Goal: Task Accomplishment & Management: Use online tool/utility

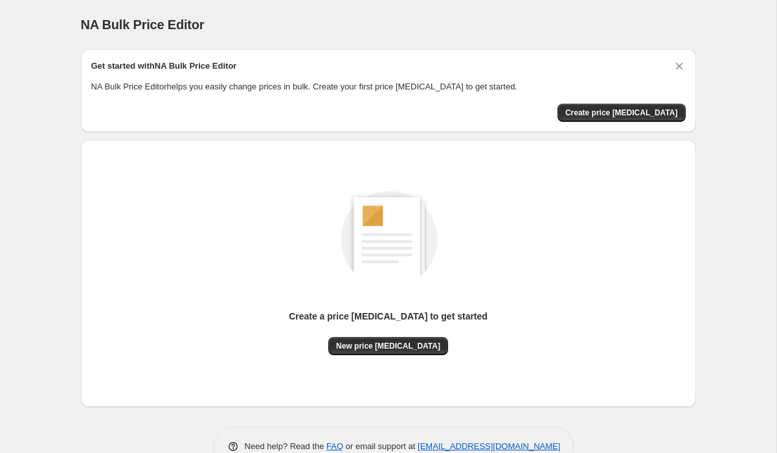
scroll to position [32, 0]
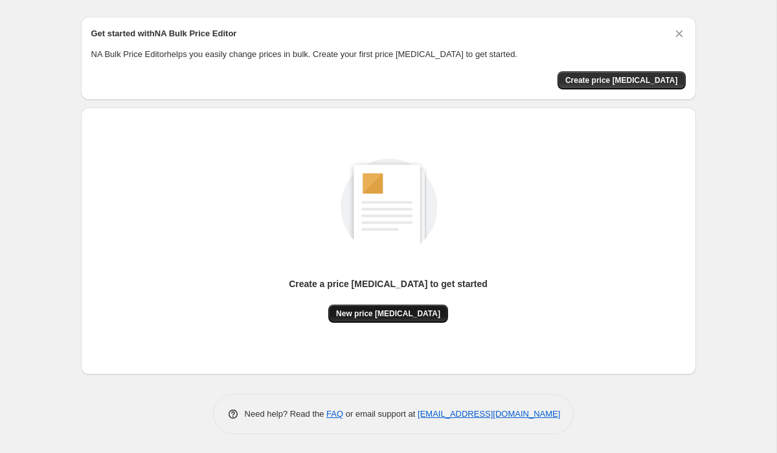
click at [392, 316] on span "New price [MEDICAL_DATA]" at bounding box center [388, 313] width 104 height 10
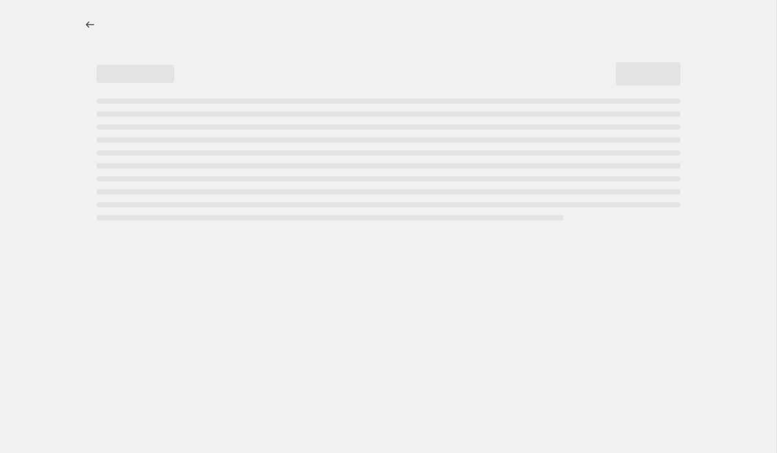
select select "percentage"
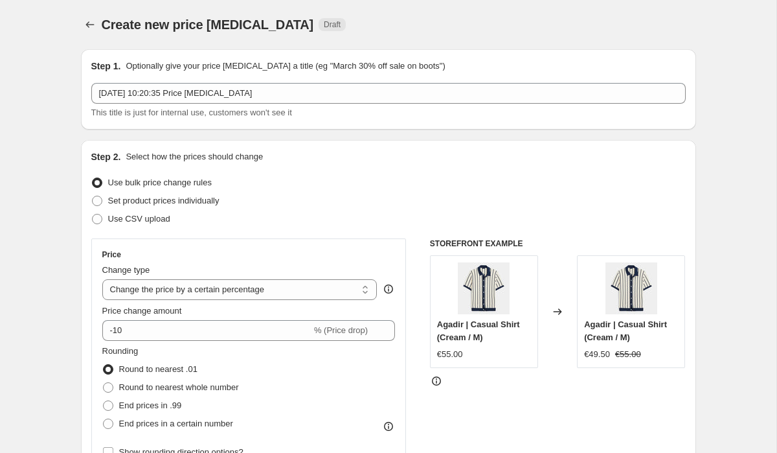
scroll to position [44, 0]
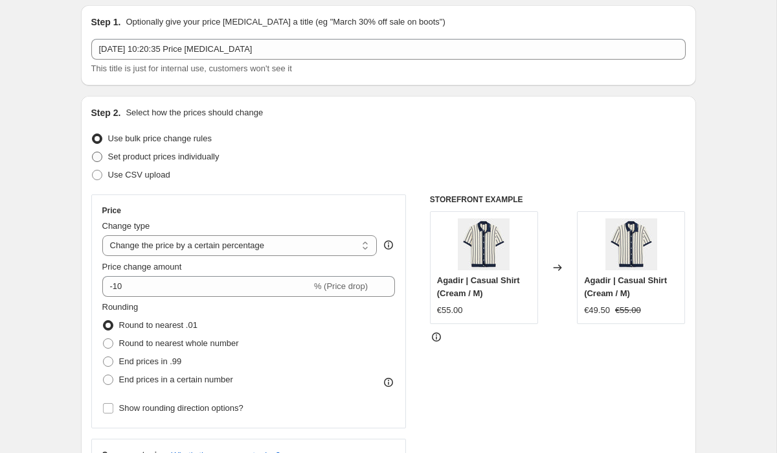
click at [190, 161] on span "Set product prices individually" at bounding box center [163, 157] width 111 height 10
click at [93, 152] on input "Set product prices individually" at bounding box center [92, 152] width 1 height 1
radio input "true"
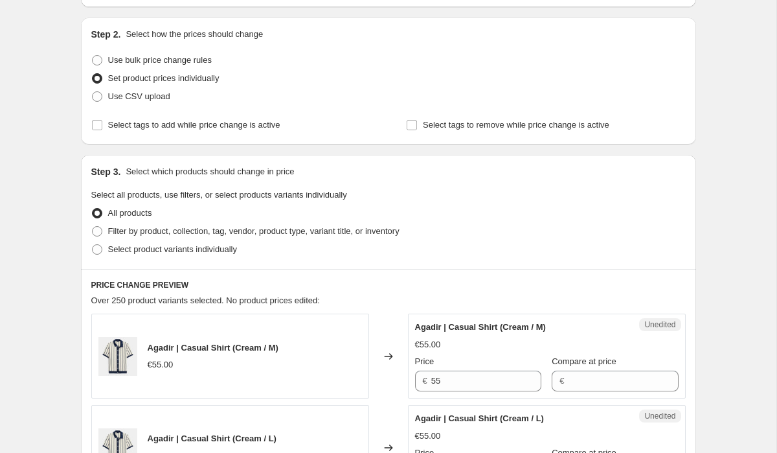
scroll to position [0, 0]
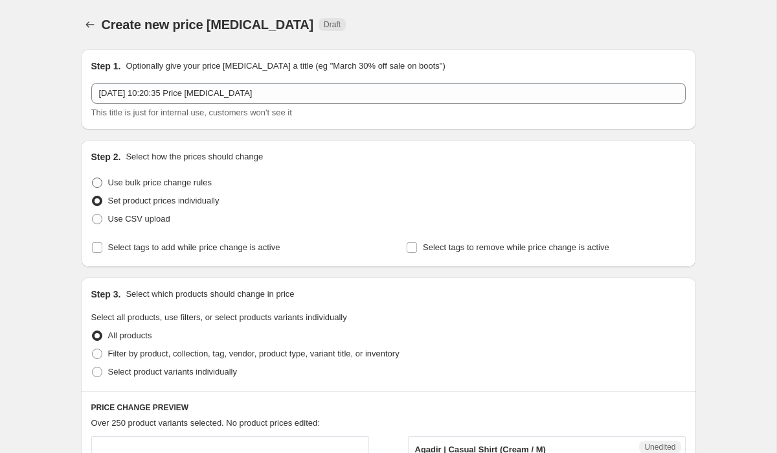
click at [130, 181] on span "Use bulk price change rules" at bounding box center [160, 182] width 104 height 10
click at [93, 178] on input "Use bulk price change rules" at bounding box center [92, 177] width 1 height 1
radio input "true"
select select "percentage"
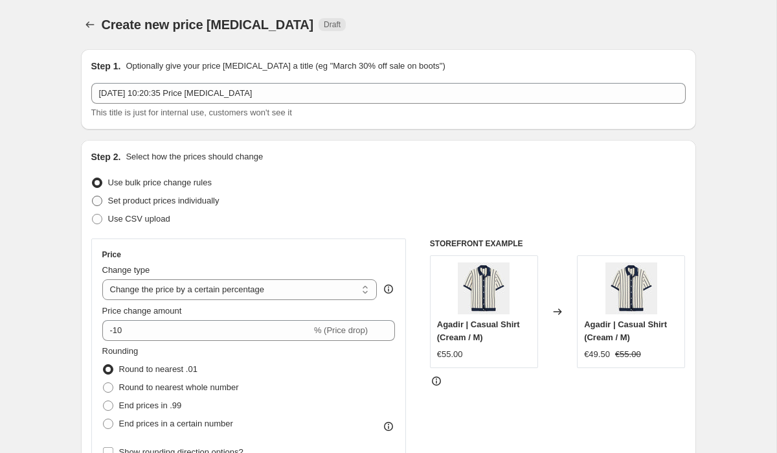
click at [193, 196] on span "Set product prices individually" at bounding box center [163, 201] width 111 height 10
click at [93, 196] on input "Set product prices individually" at bounding box center [92, 196] width 1 height 1
radio input "true"
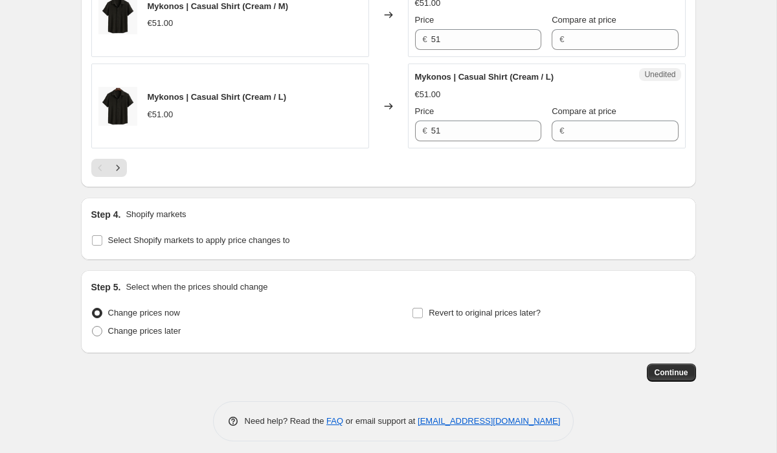
scroll to position [2108, 0]
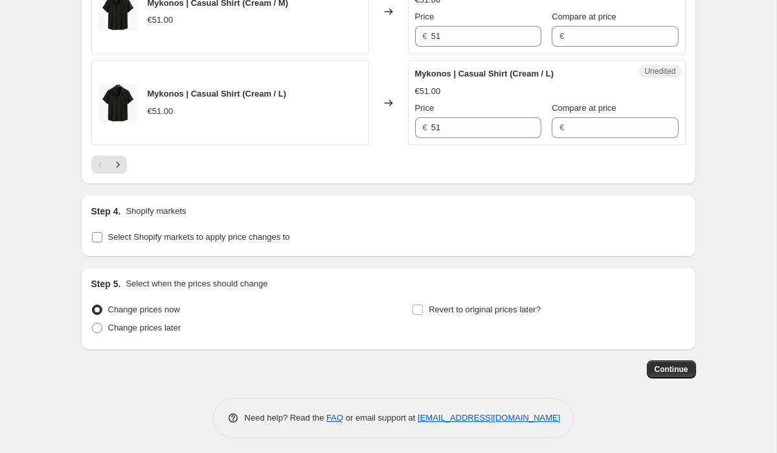
click at [244, 236] on span "Select Shopify markets to apply price changes to" at bounding box center [199, 237] width 182 height 10
click at [102, 236] on input "Select Shopify markets to apply price changes to" at bounding box center [97, 237] width 10 height 10
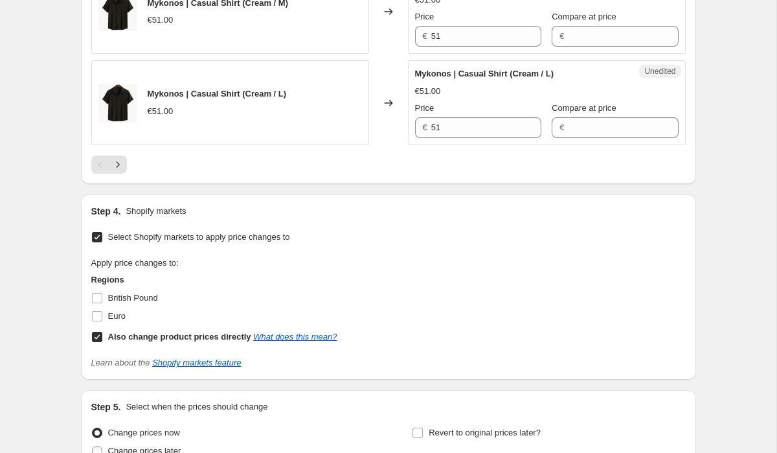
click at [242, 234] on span "Select Shopify markets to apply price changes to" at bounding box center [199, 237] width 182 height 10
click at [102, 234] on input "Select Shopify markets to apply price changes to" at bounding box center [97, 237] width 10 height 10
checkbox input "false"
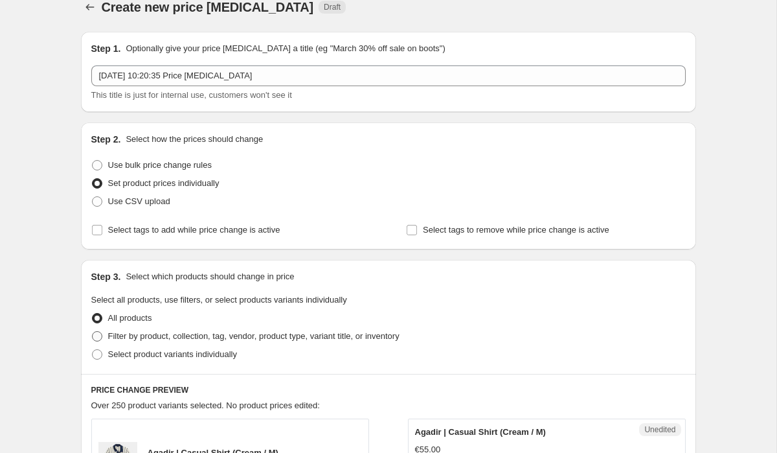
scroll to position [12, 0]
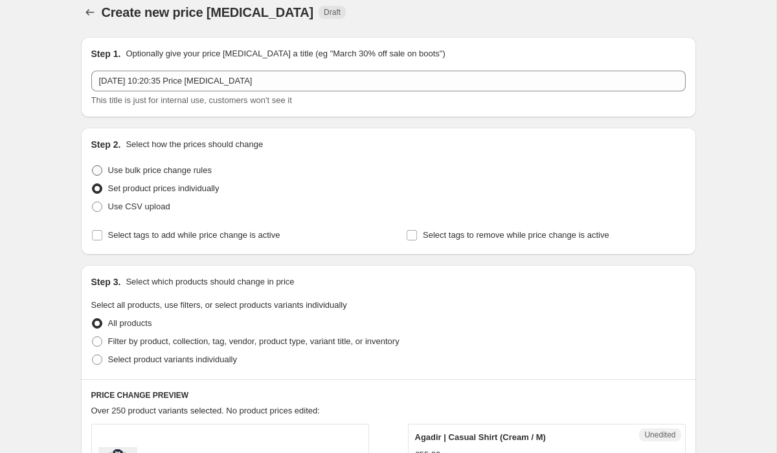
click at [184, 172] on span "Use bulk price change rules" at bounding box center [160, 170] width 104 height 10
click at [93, 166] on input "Use bulk price change rules" at bounding box center [92, 165] width 1 height 1
radio input "true"
select select "percentage"
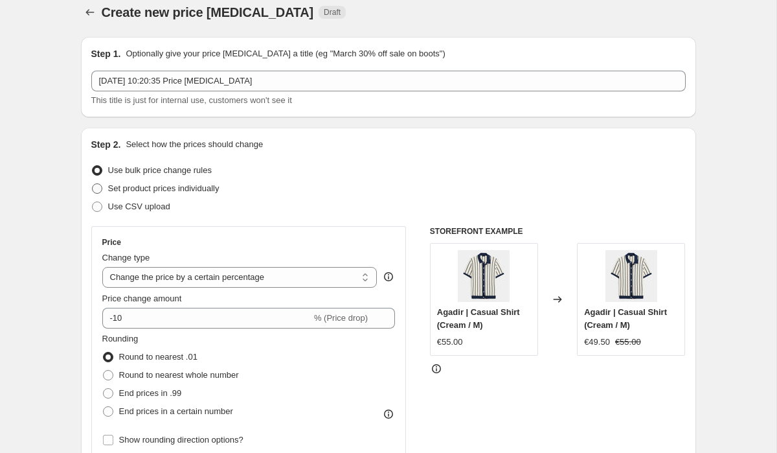
click at [175, 181] on label "Set product prices individually" at bounding box center [155, 188] width 128 height 18
click at [93, 183] on input "Set product prices individually" at bounding box center [92, 183] width 1 height 1
radio input "true"
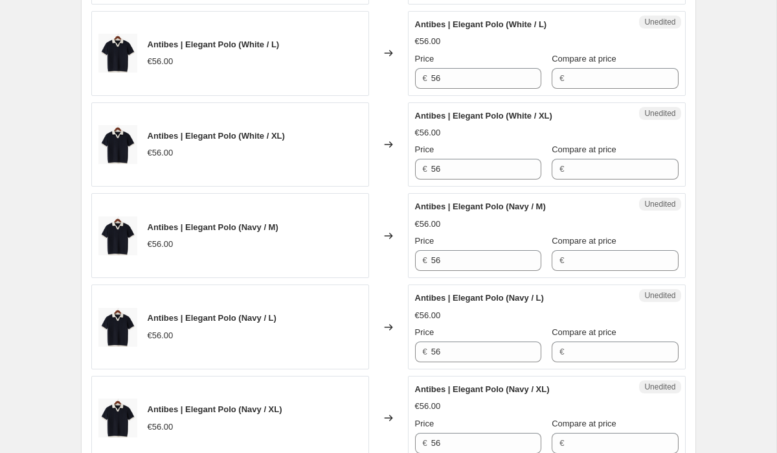
scroll to position [1060, 0]
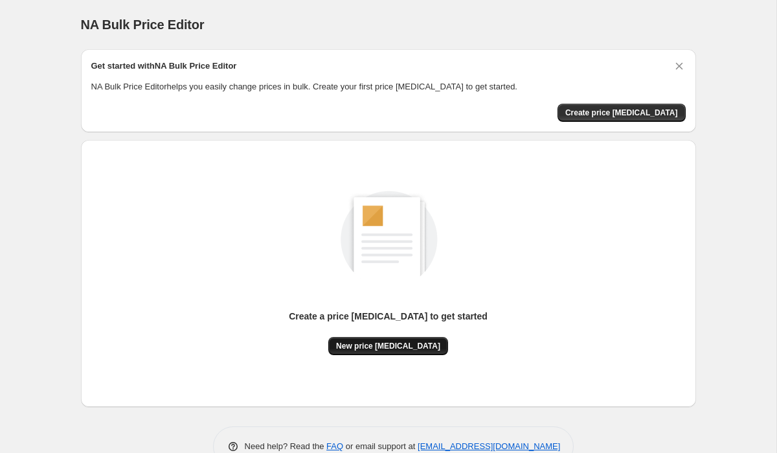
click at [398, 345] on span "New price [MEDICAL_DATA]" at bounding box center [388, 346] width 104 height 10
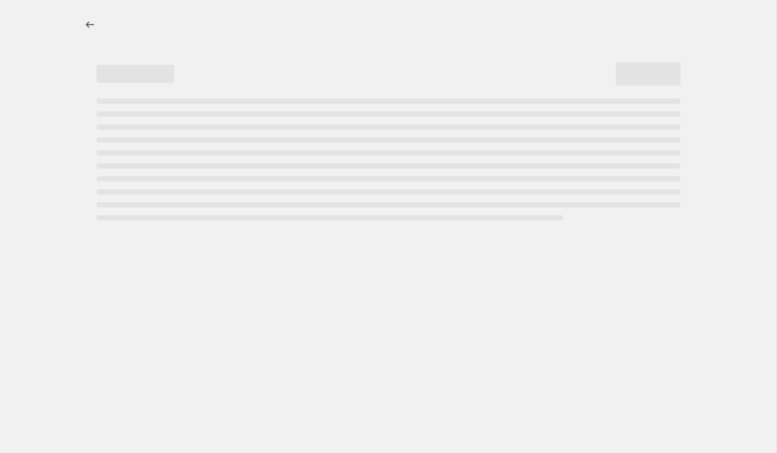
select select "percentage"
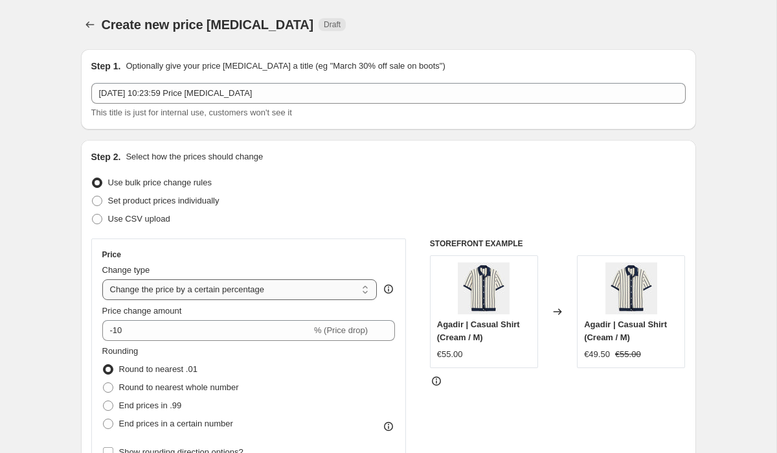
click at [209, 287] on select "Change the price to a certain amount Change the price by a certain amount Chang…" at bounding box center [239, 289] width 275 height 21
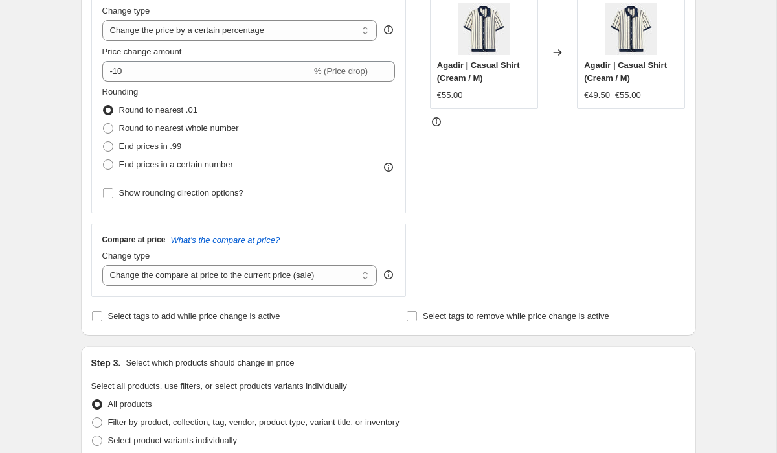
scroll to position [262, 0]
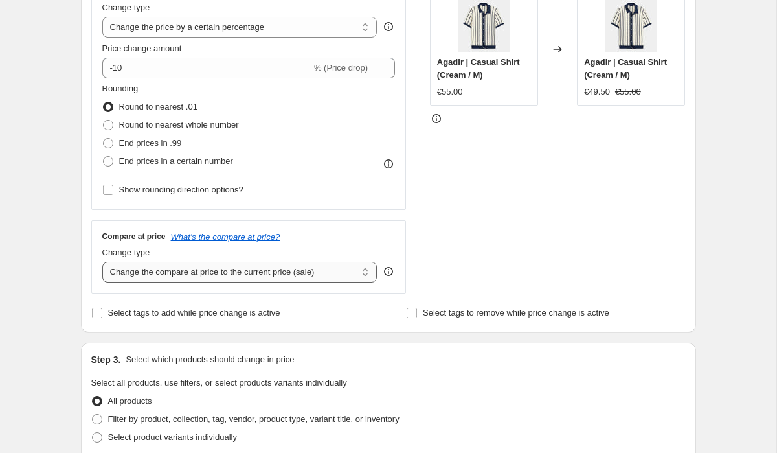
click at [214, 271] on select "Change the compare at price to the current price (sale) Change the compare at p…" at bounding box center [239, 272] width 275 height 21
click at [102, 262] on select "Change the compare at price to the current price (sale) Change the compare at p…" at bounding box center [239, 272] width 275 height 21
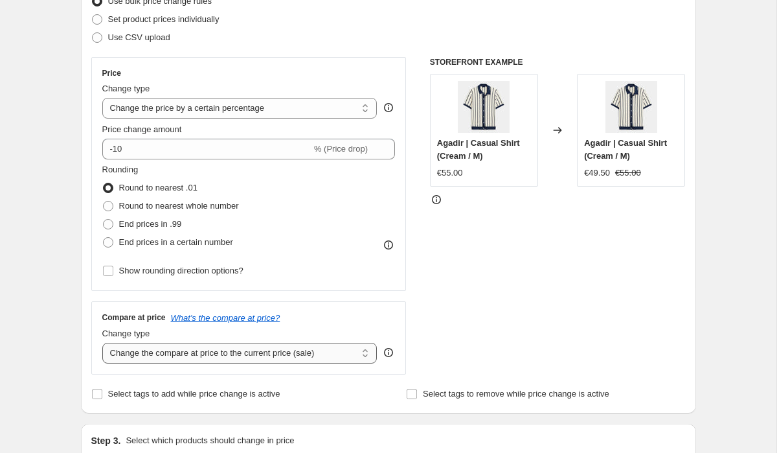
scroll to position [179, 0]
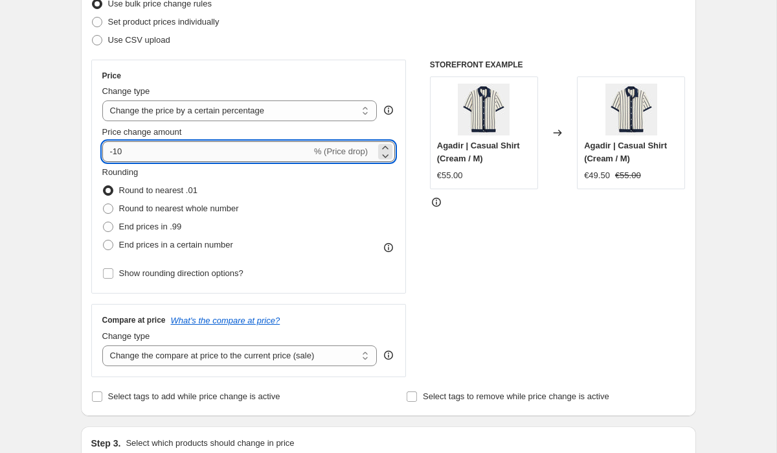
click at [244, 145] on input "-10" at bounding box center [206, 151] width 209 height 21
click at [185, 247] on span "End prices in a certain number" at bounding box center [176, 245] width 114 height 10
click at [104, 240] on input "End prices in a certain number" at bounding box center [103, 240] width 1 height 1
radio input "true"
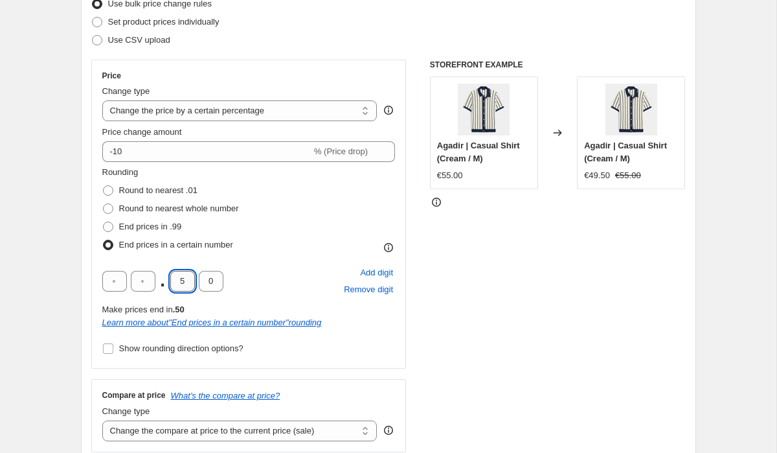
click at [185, 277] on input "5" at bounding box center [182, 281] width 25 height 21
type input "9"
type input "5"
click at [335, 337] on div "Rounding Round to nearest .01 Round to nearest whole number End prices in .99 E…" at bounding box center [248, 262] width 293 height 192
click at [229, 351] on span "Show rounding direction options?" at bounding box center [181, 348] width 124 height 10
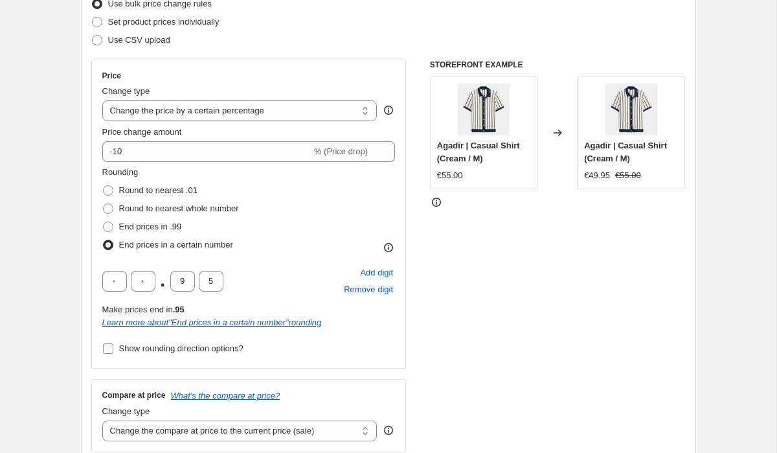
click at [113, 351] on input "Show rounding direction options?" at bounding box center [108, 348] width 10 height 10
checkbox input "true"
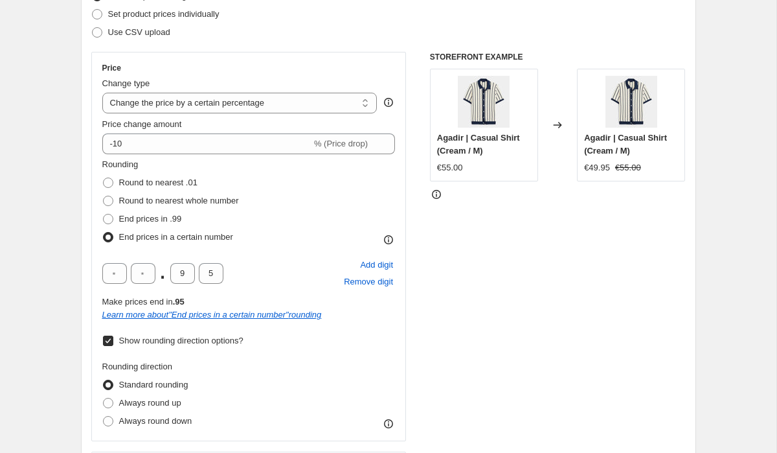
scroll to position [181, 0]
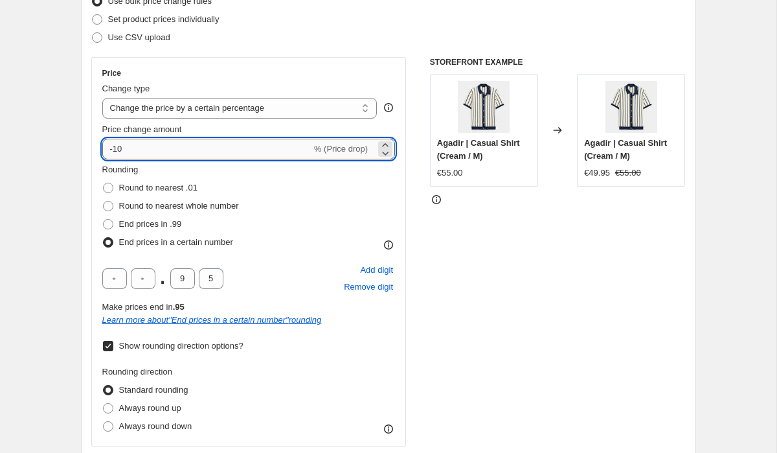
click at [211, 153] on input "-10" at bounding box center [206, 149] width 209 height 21
type input "-1"
type input "-30"
click at [227, 171] on fieldset "Rounding Round to nearest .01 Round to nearest whole number End prices in .99 E…" at bounding box center [170, 207] width 137 height 88
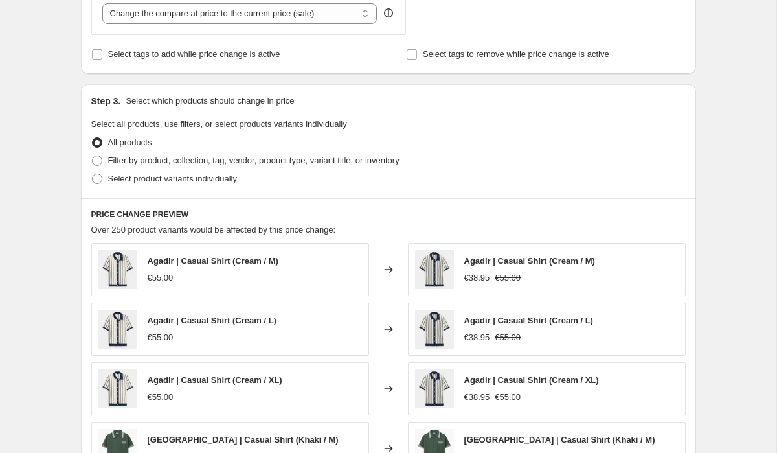
scroll to position [671, 0]
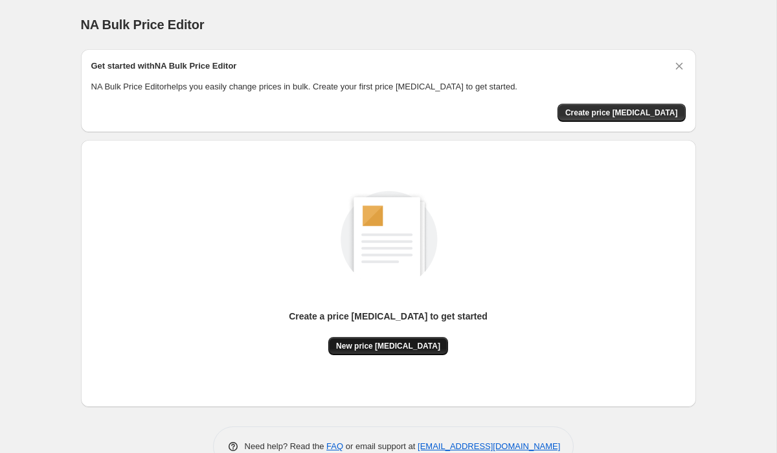
click at [380, 346] on span "New price [MEDICAL_DATA]" at bounding box center [388, 346] width 104 height 10
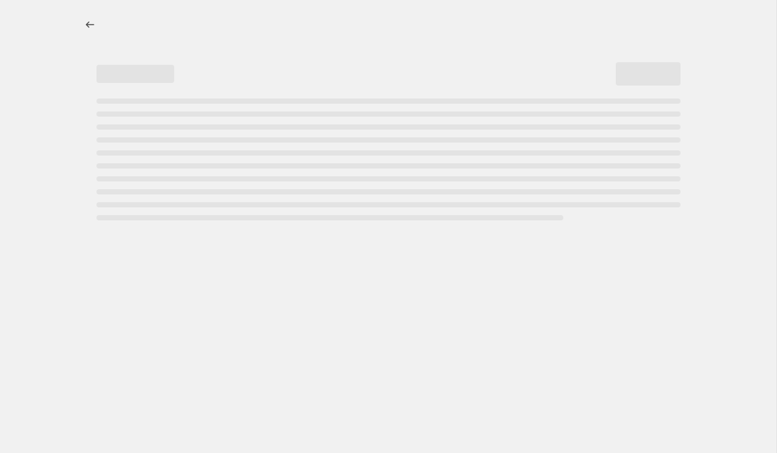
select select "percentage"
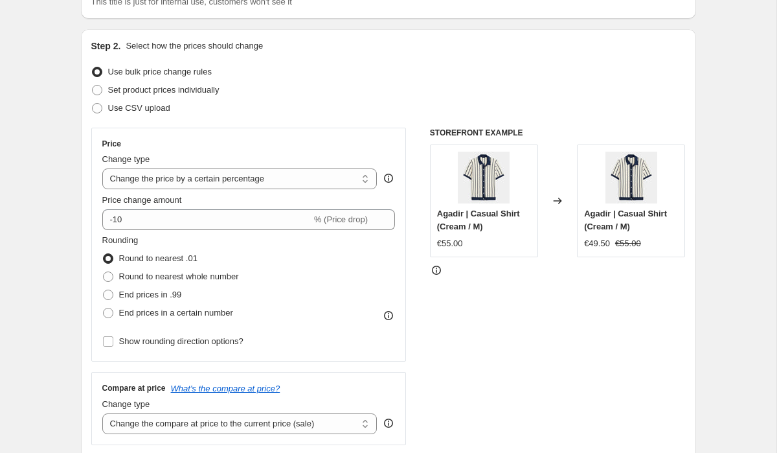
scroll to position [113, 0]
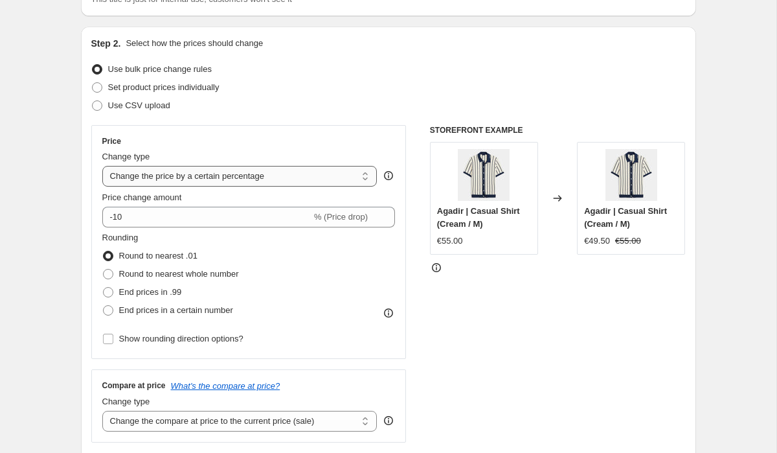
click at [309, 171] on select "Change the price to a certain amount Change the price by a certain amount Chang…" at bounding box center [239, 176] width 275 height 21
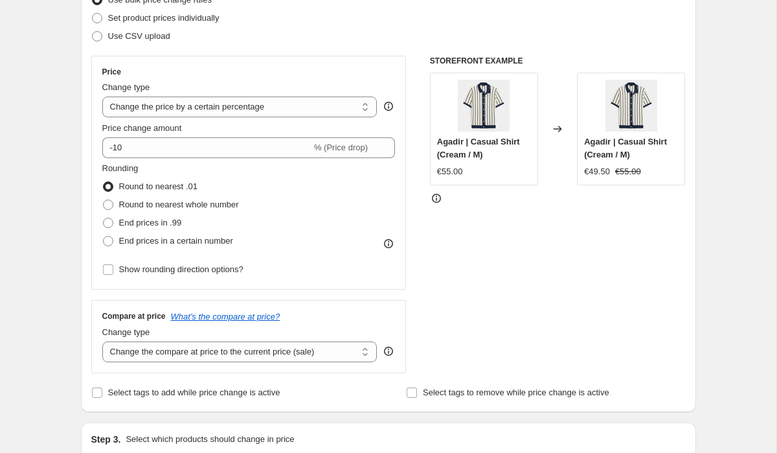
scroll to position [181, 0]
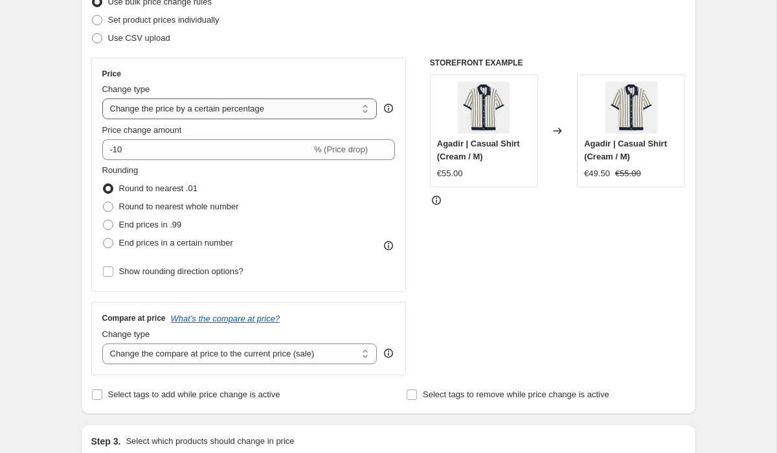
click at [287, 112] on select "Change the price to a certain amount Change the price by a certain amount Chang…" at bounding box center [239, 108] width 275 height 21
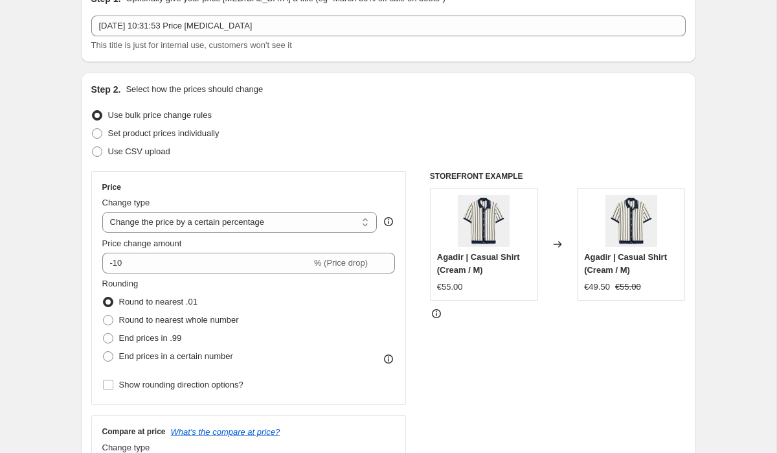
scroll to position [0, 0]
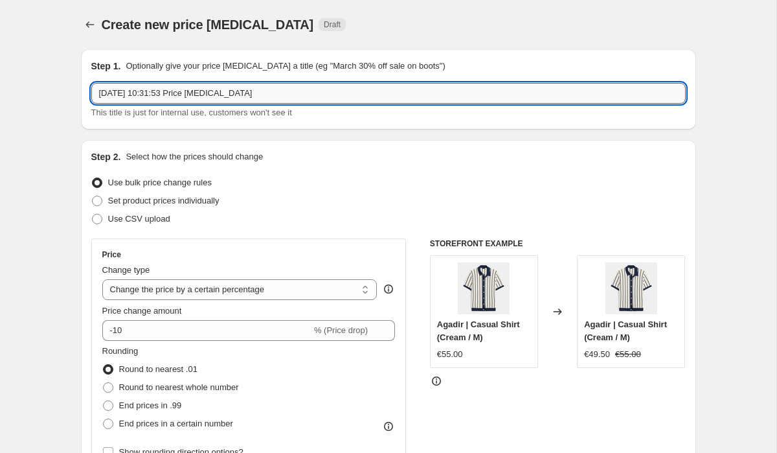
click at [278, 93] on input "18 Sept 2025, 10:31:53 Price change job" at bounding box center [388, 93] width 595 height 21
drag, startPoint x: 286, startPoint y: 93, endPoint x: 76, endPoint y: 93, distance: 209.8
click at [319, 49] on div "Step 1. Optionally give your price change job a title (eg "March 30% off sale o…" at bounding box center [388, 89] width 615 height 80
click at [169, 95] on input "15%" at bounding box center [388, 93] width 595 height 21
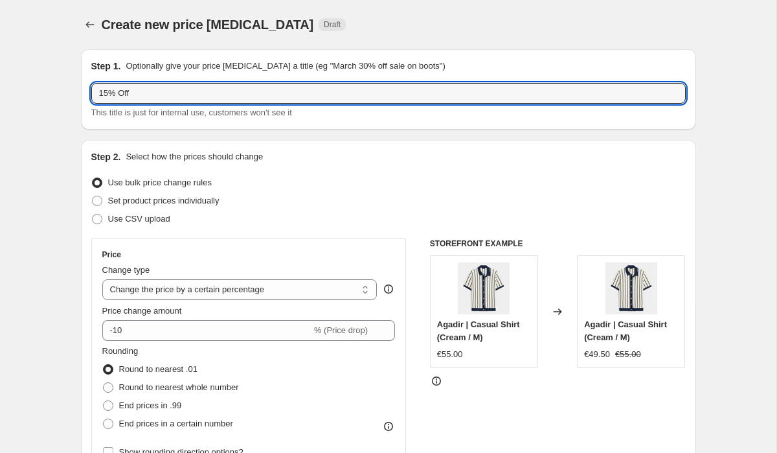
type input "15% Off"
click at [177, 126] on div "Step 1. Optionally give your price change job a title (eg "March 30% off sale o…" at bounding box center [388, 89] width 615 height 80
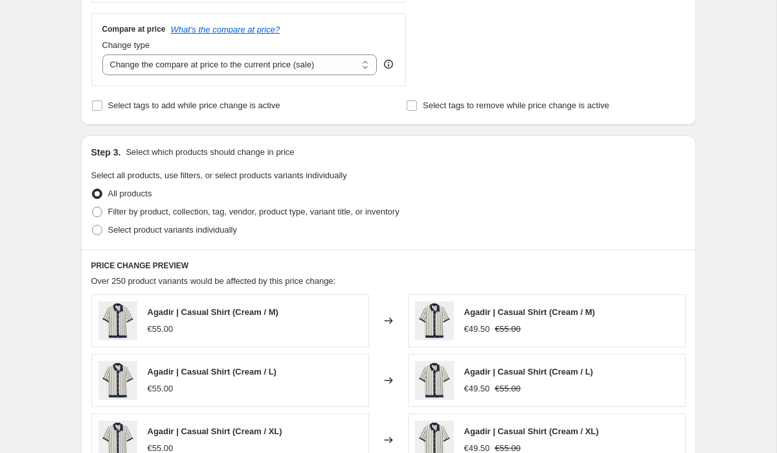
scroll to position [470, 0]
click at [157, 225] on span "Select product variants individually" at bounding box center [172, 229] width 129 height 10
click at [93, 225] on input "Select product variants individually" at bounding box center [92, 224] width 1 height 1
radio input "true"
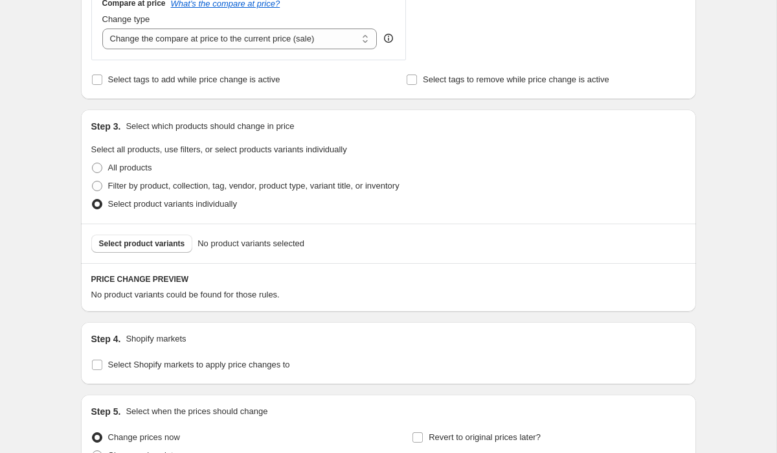
scroll to position [497, 0]
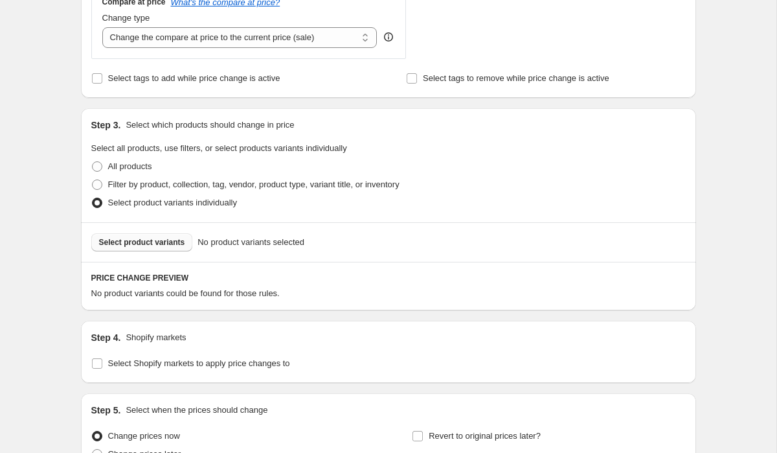
click at [176, 242] on span "Select product variants" at bounding box center [142, 242] width 86 height 10
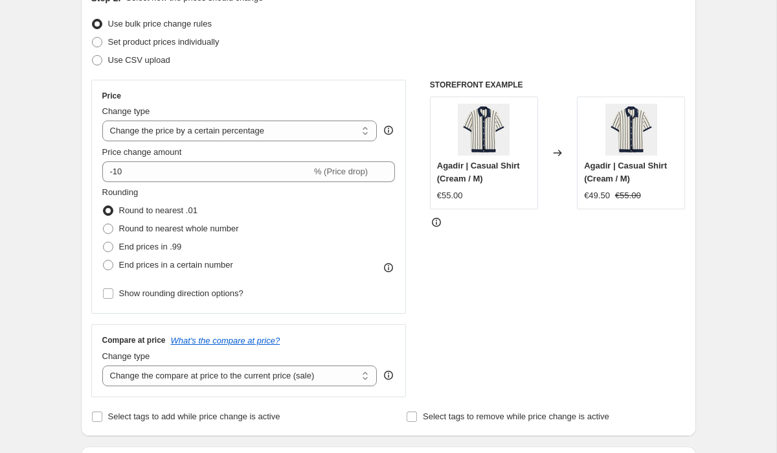
scroll to position [0, 0]
